Goal: Transaction & Acquisition: Purchase product/service

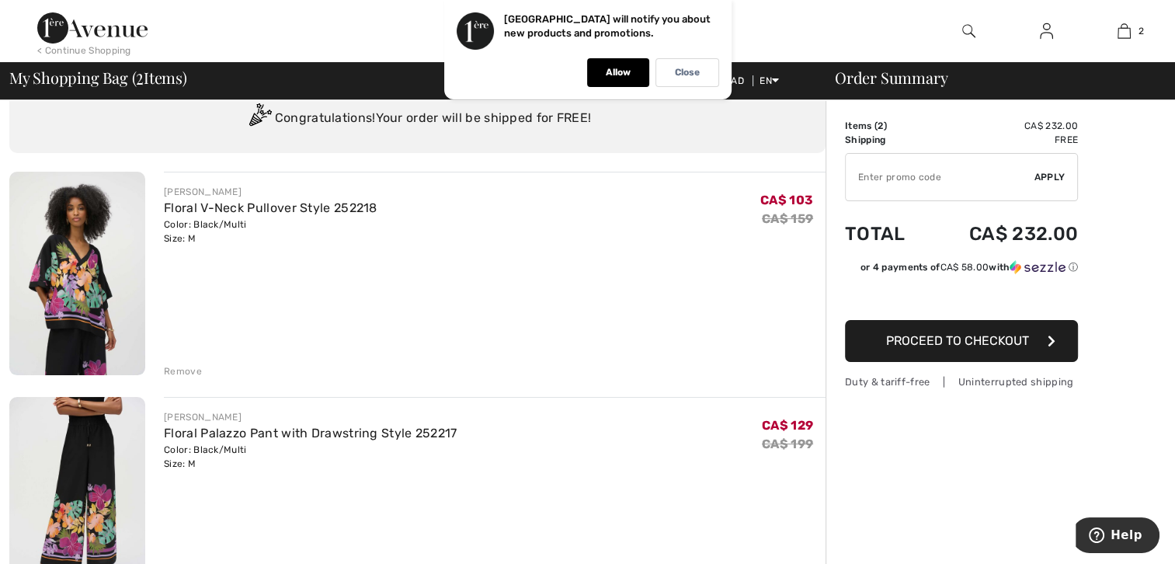
scroll to position [155, 0]
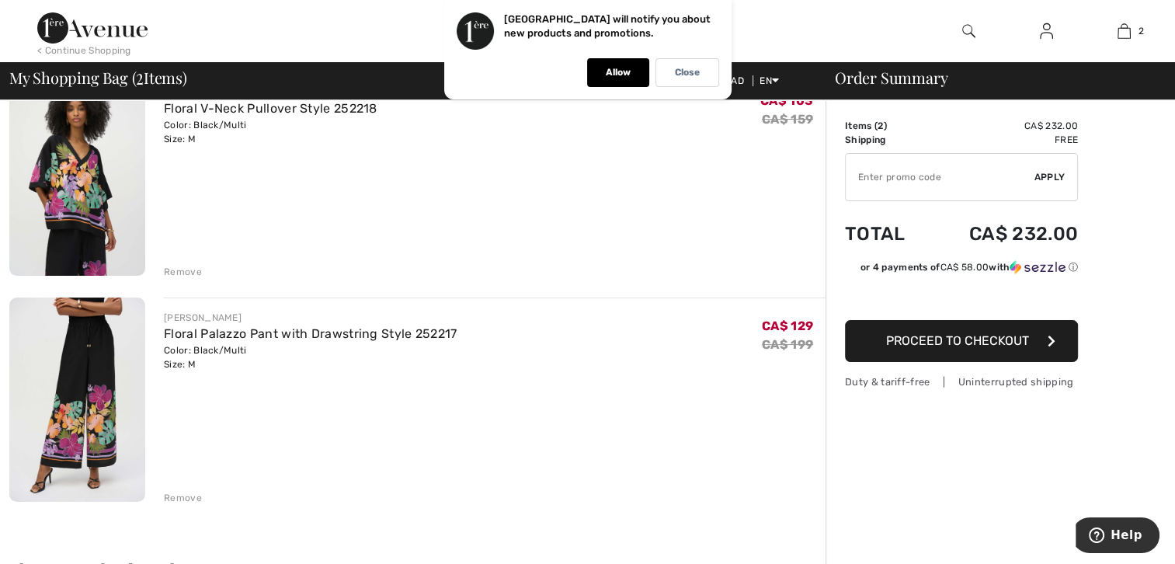
click at [71, 406] on img at bounding box center [77, 398] width 136 height 203
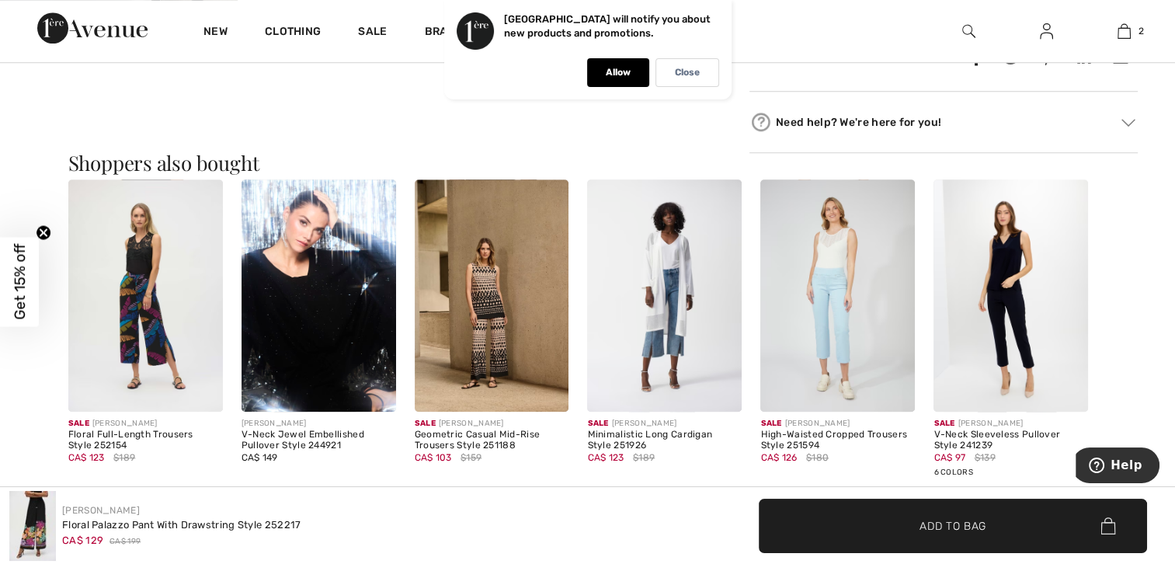
scroll to position [1320, 0]
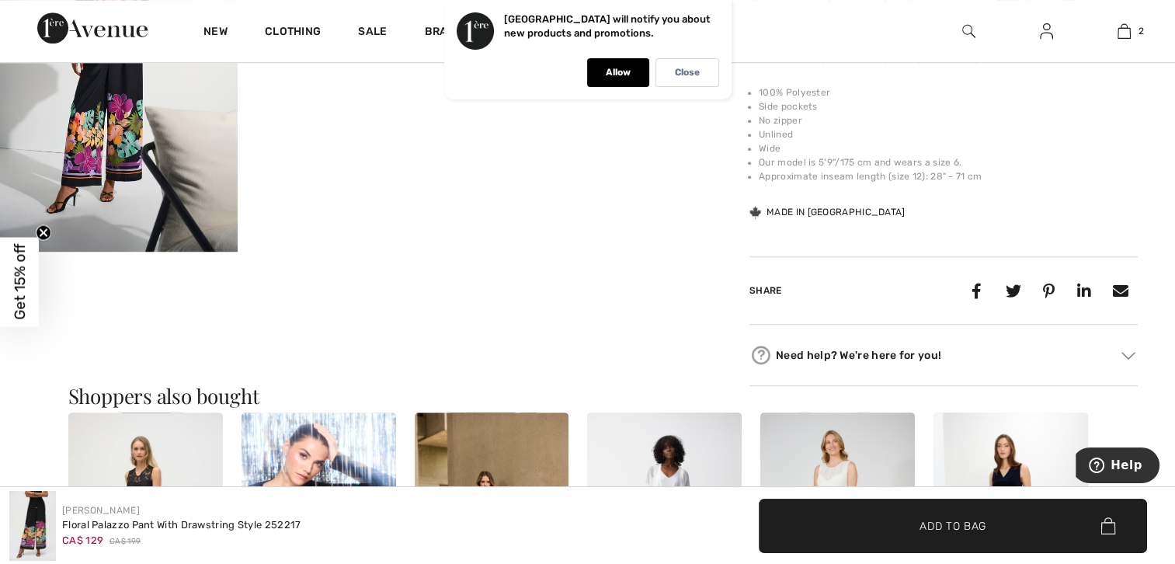
drag, startPoint x: 898, startPoint y: 382, endPoint x: 923, endPoint y: 497, distance: 117.6
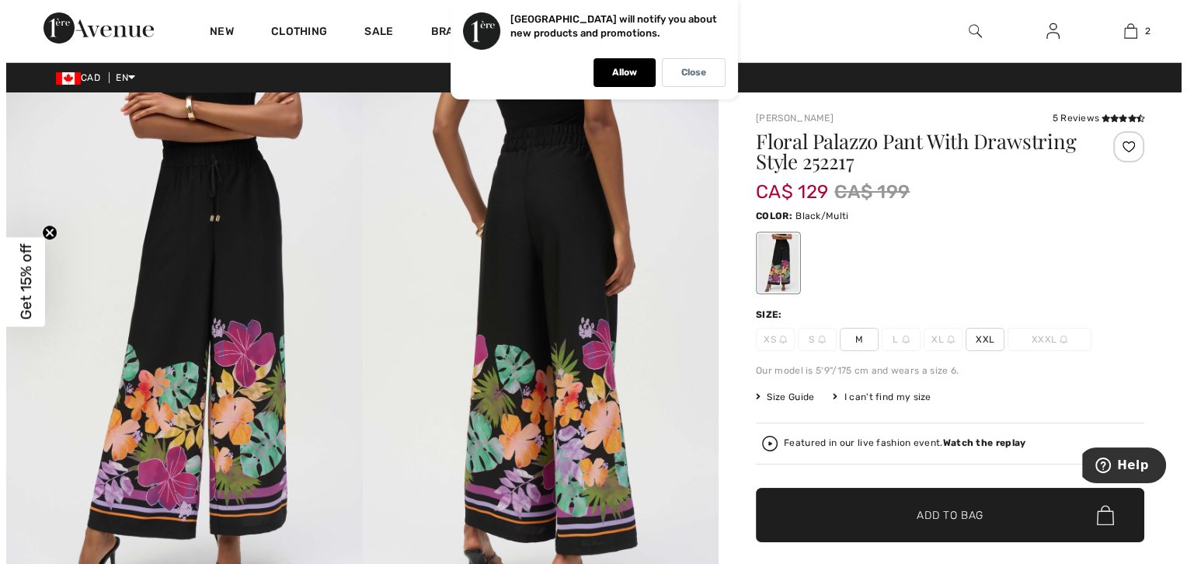
scroll to position [0, 0]
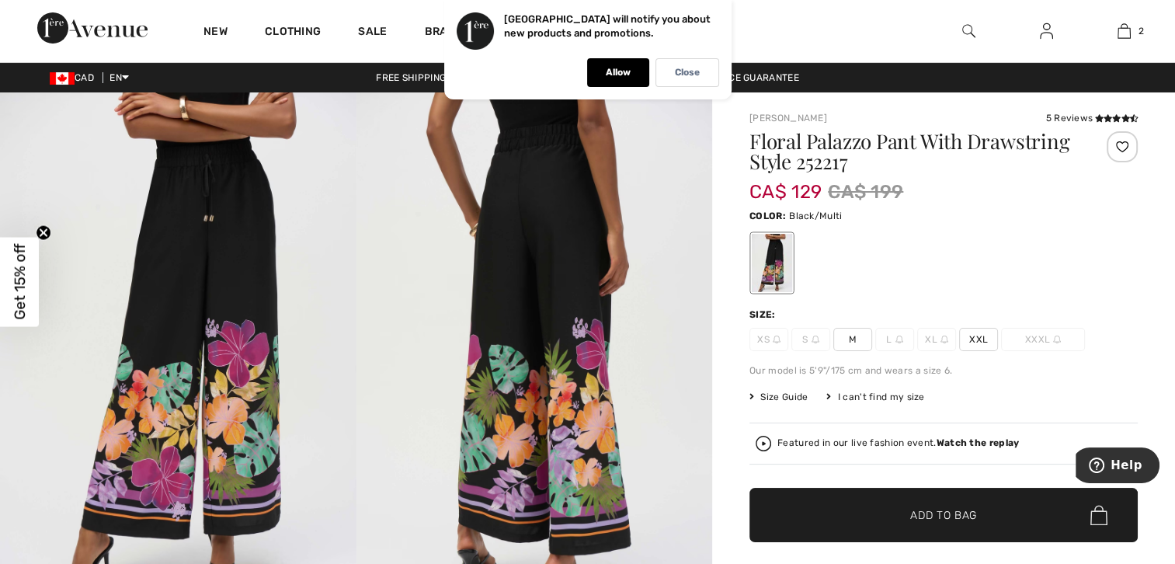
click at [144, 293] on img at bounding box center [178, 359] width 356 height 534
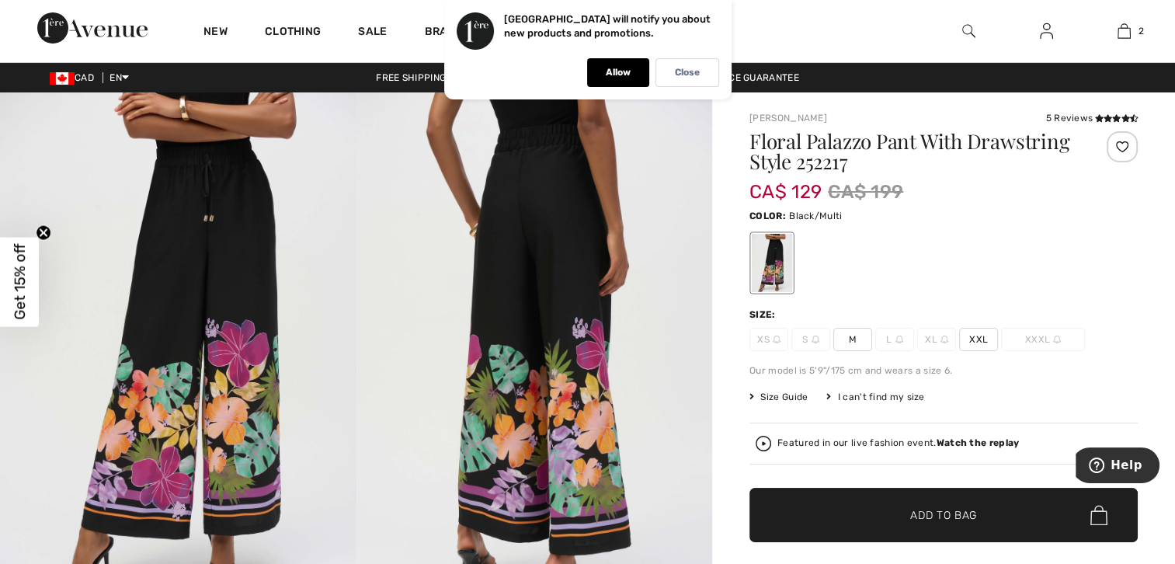
click at [204, 375] on img at bounding box center [178, 359] width 356 height 534
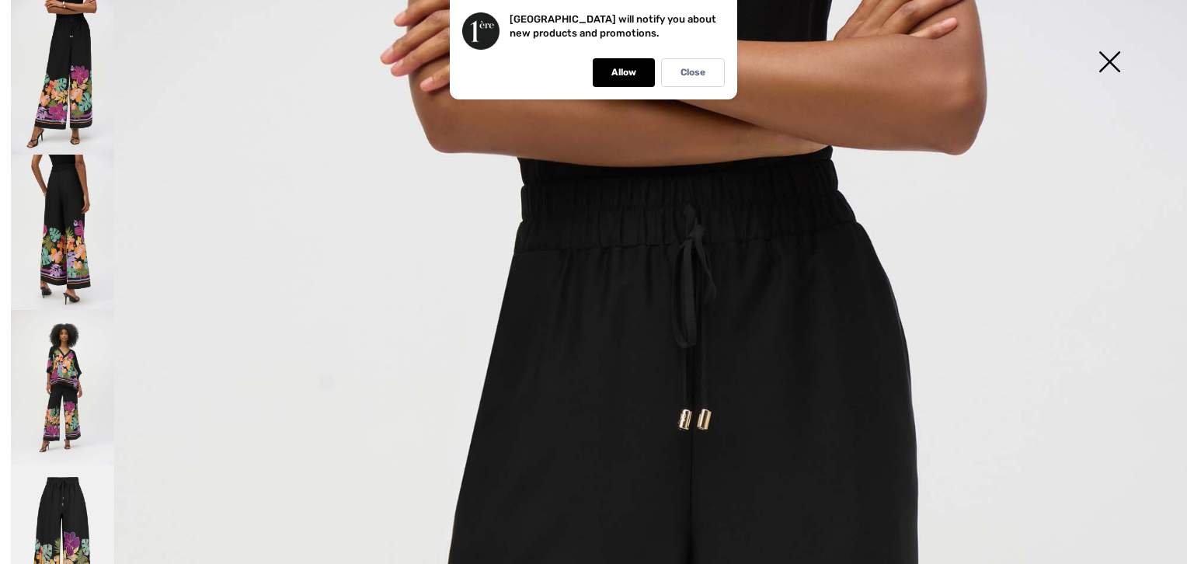
click at [85, 405] on img at bounding box center [62, 387] width 103 height 155
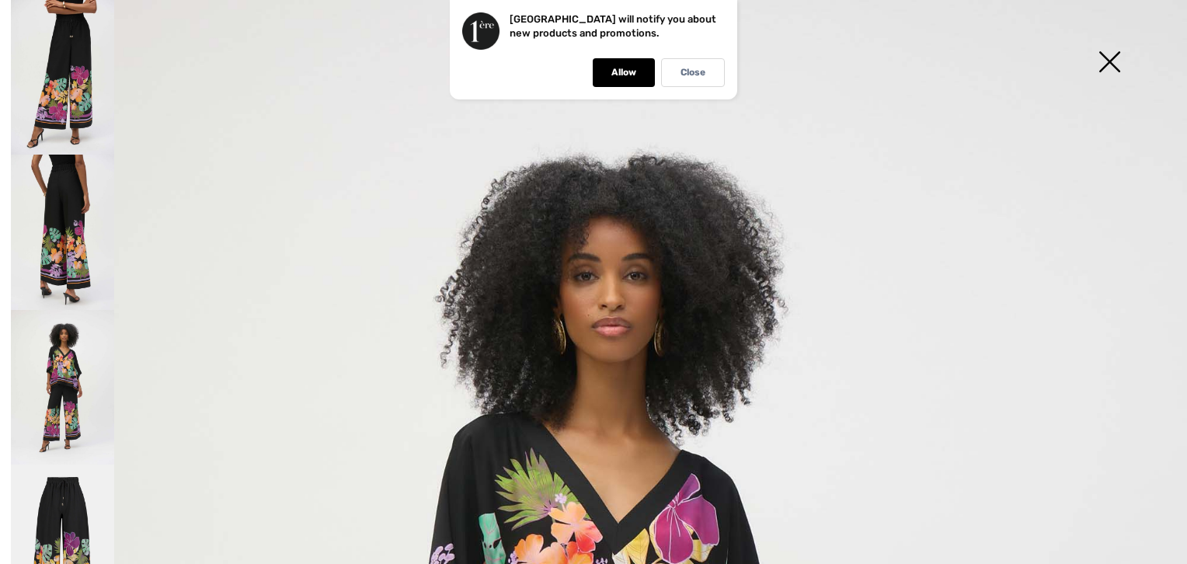
click at [65, 513] on img at bounding box center [62, 541] width 103 height 155
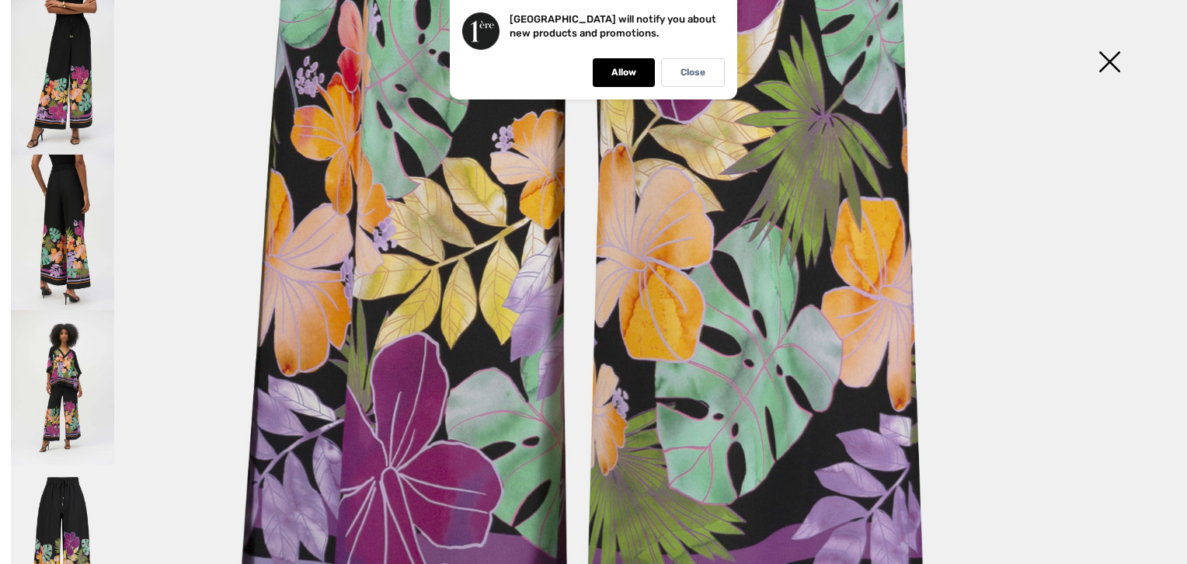
scroll to position [1197, 0]
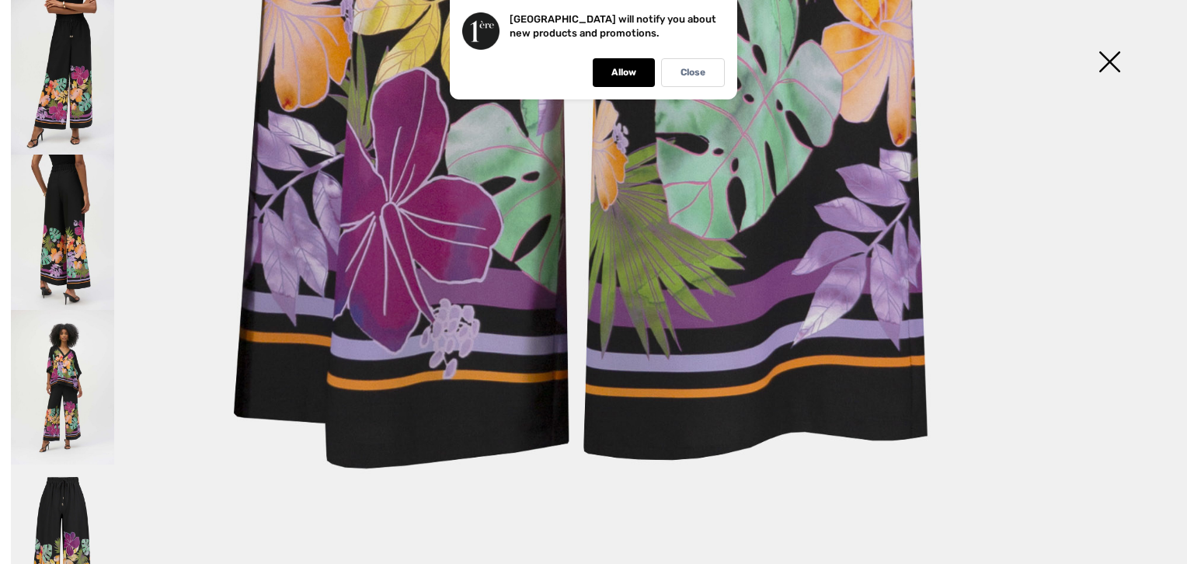
click at [85, 364] on img at bounding box center [62, 387] width 103 height 155
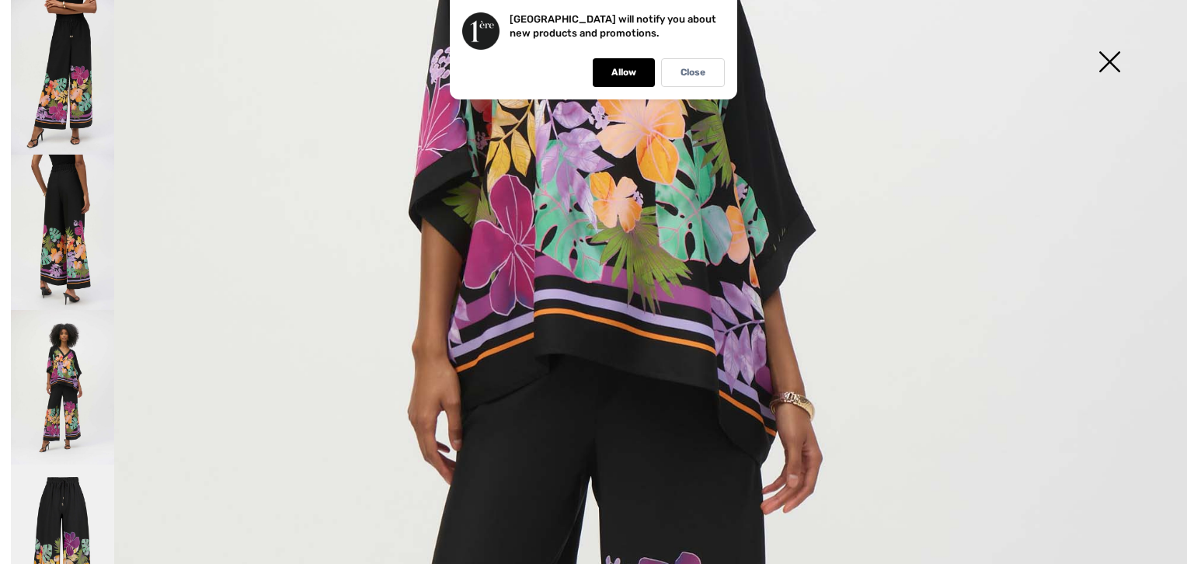
scroll to position [652, 0]
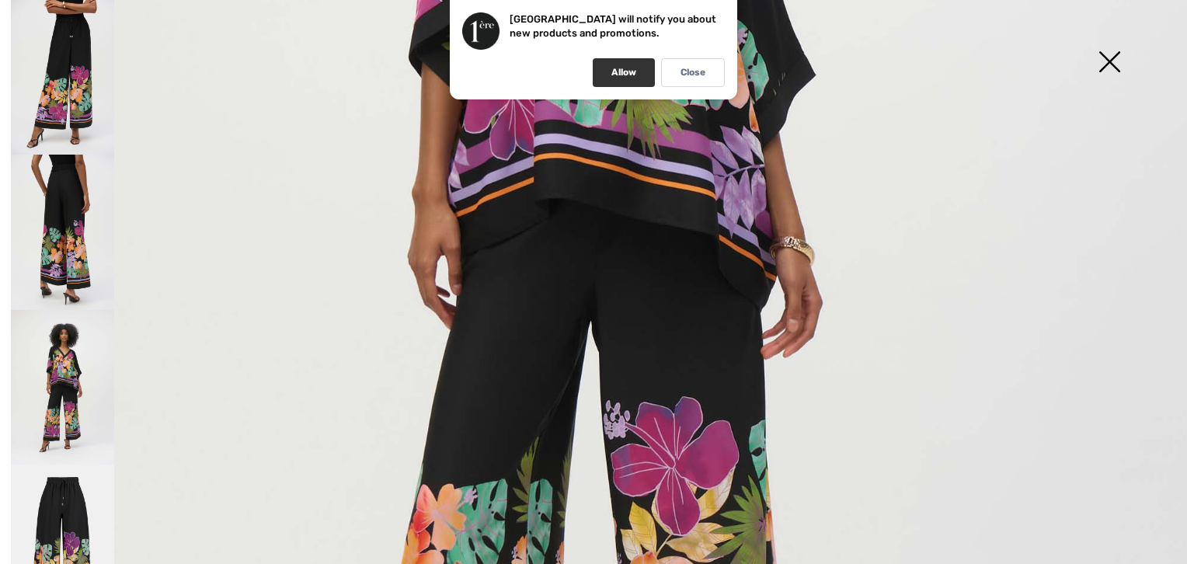
click at [627, 75] on p "Allow" at bounding box center [623, 73] width 25 height 12
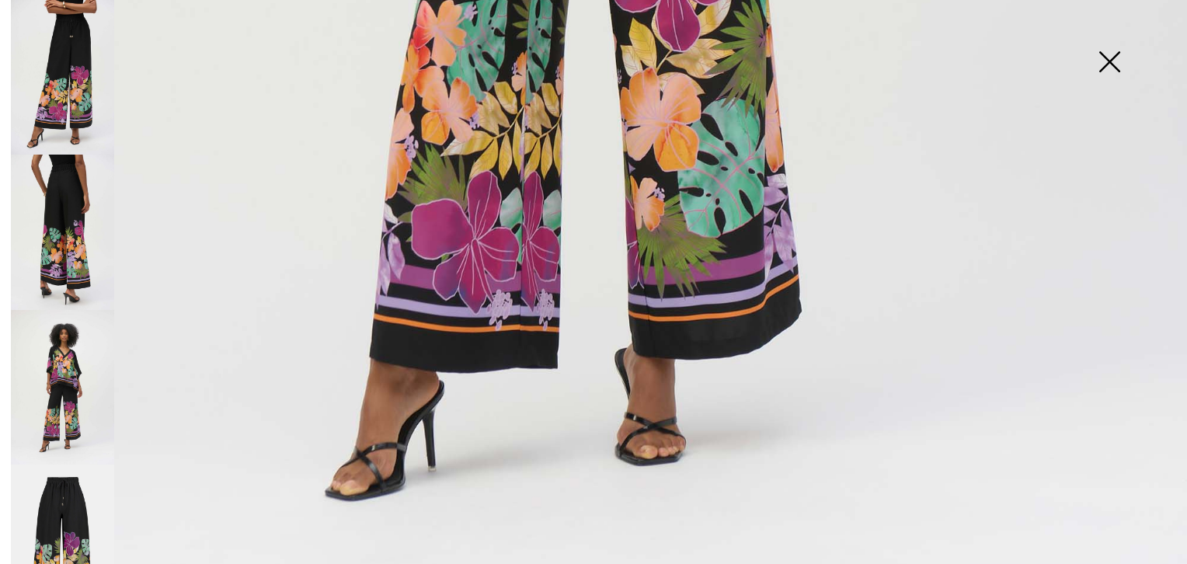
scroll to position [1165, 0]
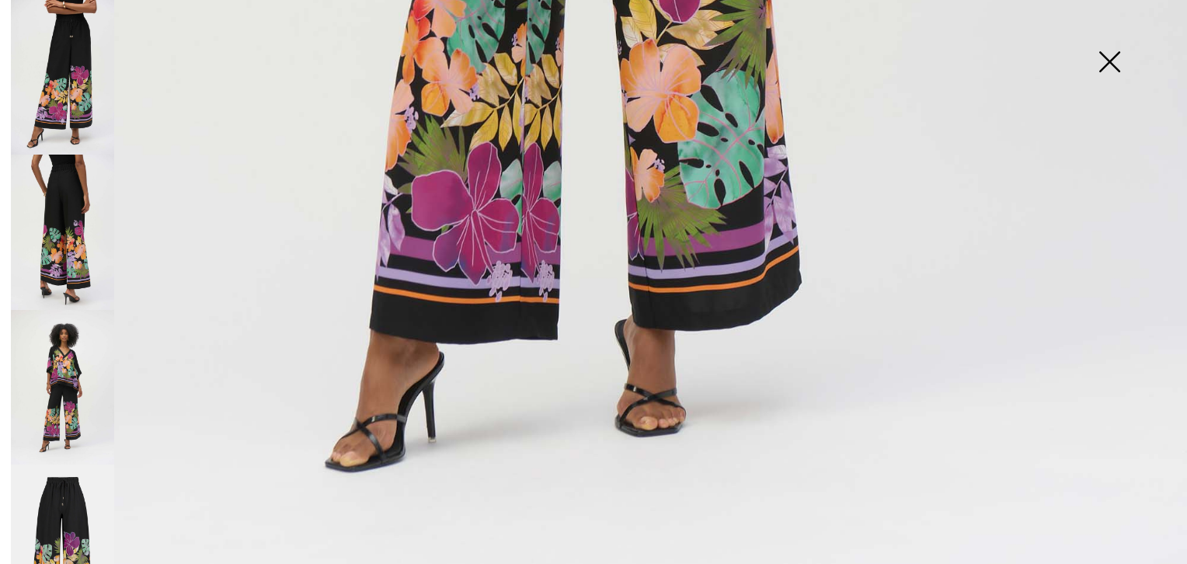
click at [64, 491] on img at bounding box center [62, 541] width 103 height 155
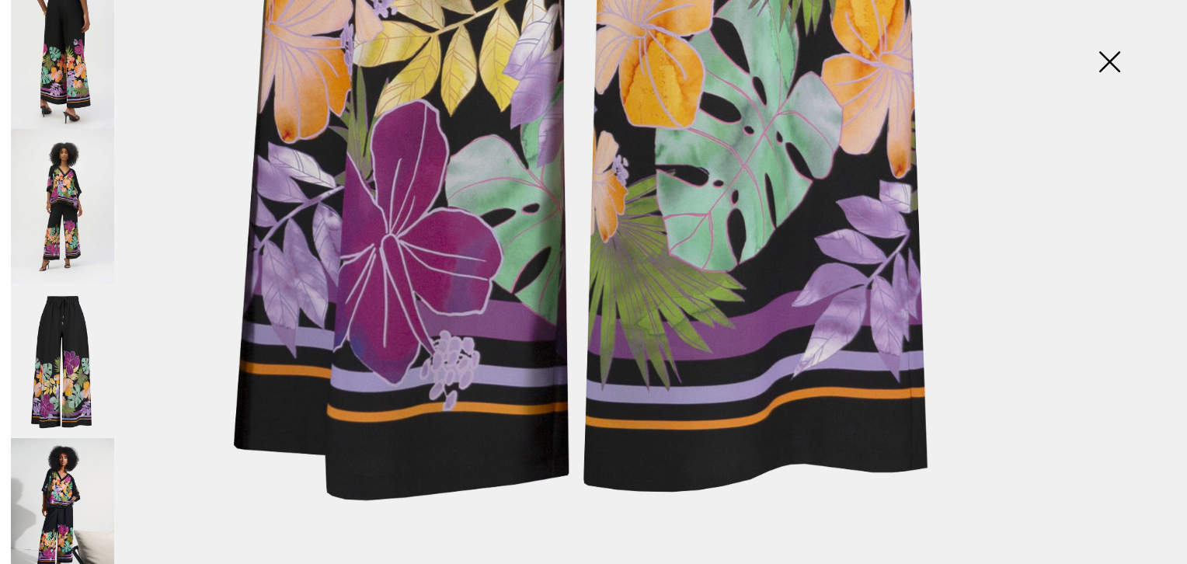
scroll to position [182, 0]
